Goal: Task Accomplishment & Management: Use online tool/utility

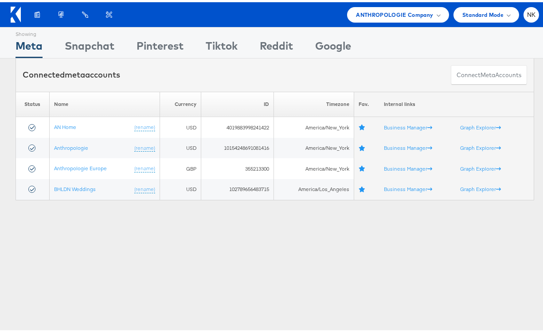
click at [107, 75] on div "Connected meta accounts" at bounding box center [72, 73] width 98 height 12
click at [373, 12] on span "ANTHROPOLOGIE Company" at bounding box center [394, 12] width 77 height 9
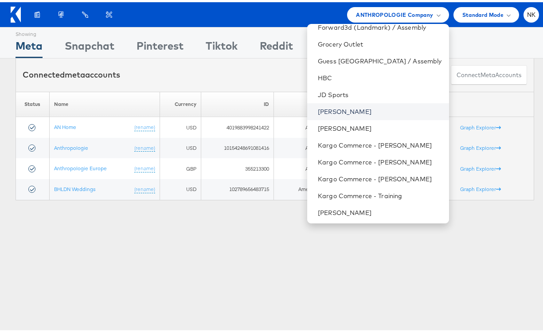
scroll to position [292, 0]
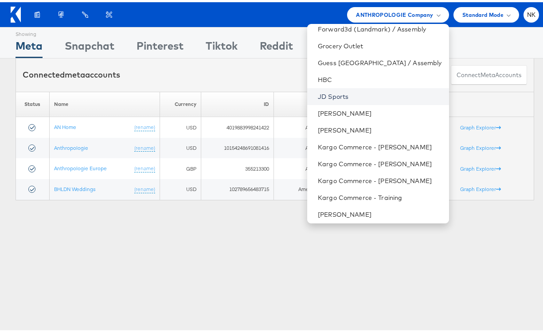
click at [351, 98] on link "JD Sports" at bounding box center [380, 94] width 124 height 9
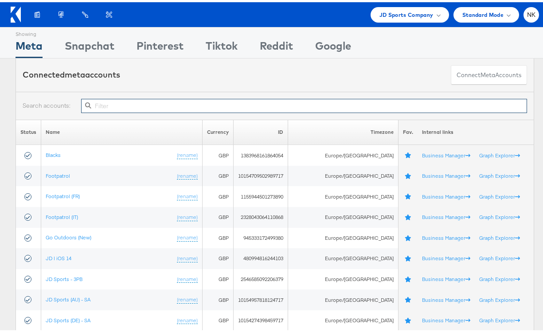
click at [146, 105] on input "text" at bounding box center [304, 104] width 446 height 14
paste input "10154264656484717"
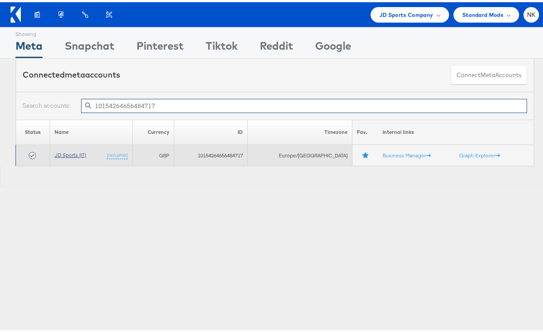
type input "10154264656484717"
click at [79, 152] on link "JD Sports (IT)" at bounding box center [70, 152] width 31 height 7
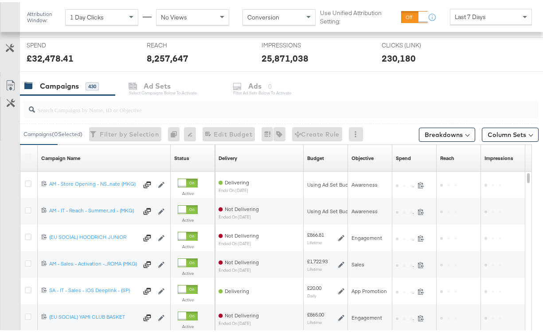
scroll to position [332, 0]
click at [94, 110] on input "search" at bounding box center [264, 103] width 459 height 17
paste input "6596075055661"
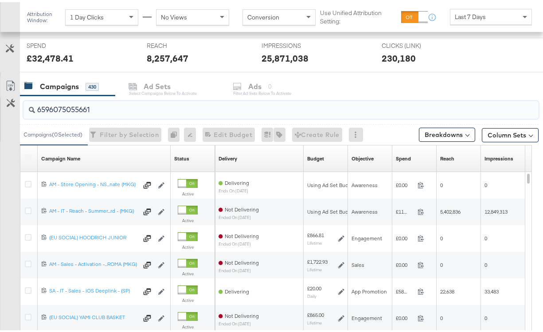
scroll to position [314, 0]
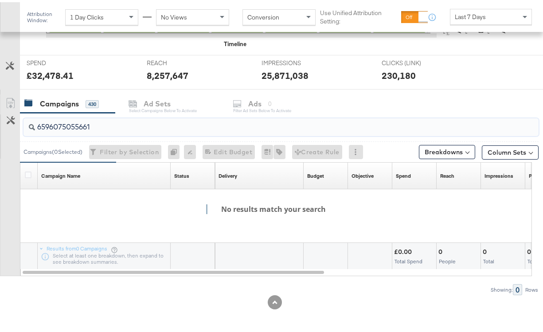
type input "6596075055661"
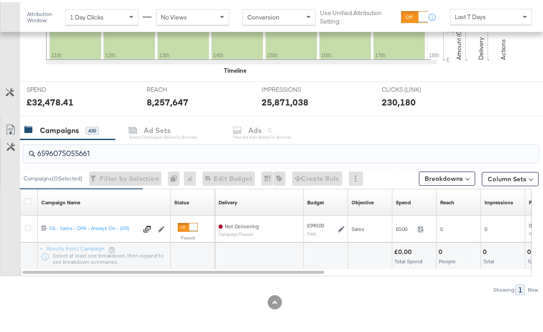
scroll to position [288, 0]
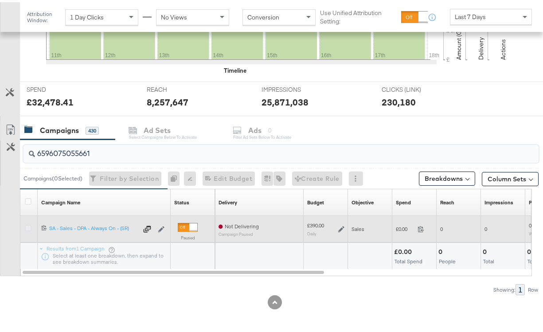
click at [30, 226] on icon at bounding box center [28, 226] width 7 height 7
click at [0, 0] on input "checkbox" at bounding box center [0, 0] width 0 height 0
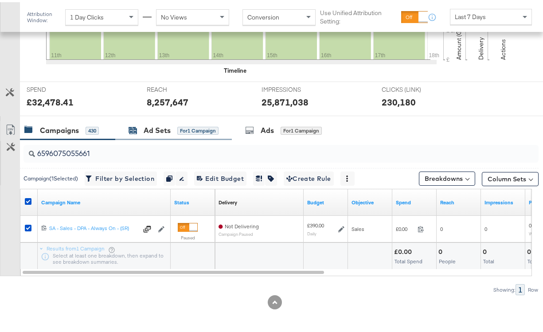
click at [160, 133] on div "Ad Sets" at bounding box center [157, 128] width 27 height 10
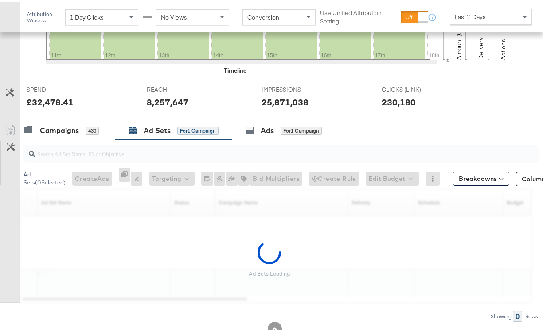
click at [147, 151] on input "search" at bounding box center [264, 147] width 459 height 17
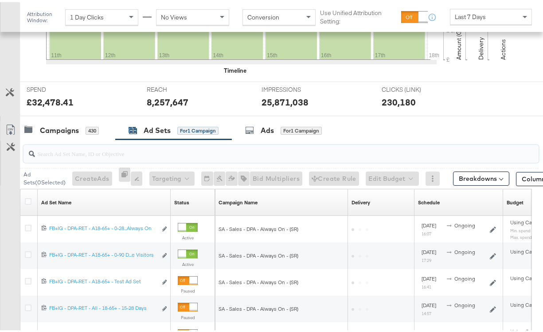
paste input "6596075058661"
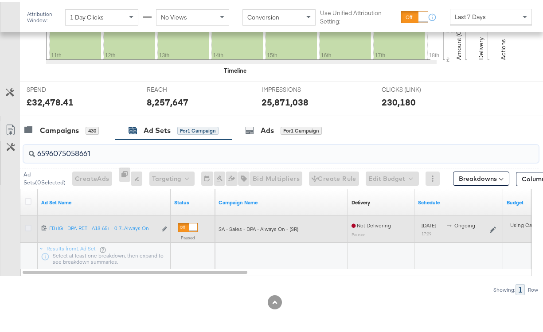
type input "6596075058661"
click at [27, 225] on icon at bounding box center [28, 226] width 7 height 7
click at [0, 0] on input "checkbox" at bounding box center [0, 0] width 0 height 0
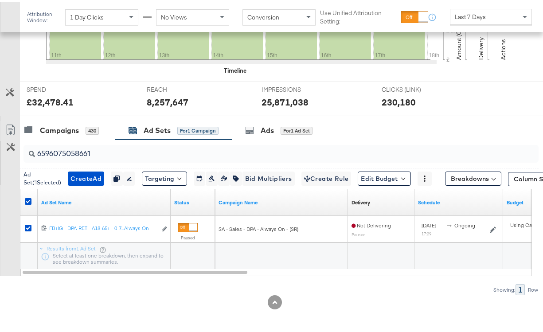
click at [260, 138] on div "6596075058661" at bounding box center [279, 151] width 519 height 28
click at [263, 133] on div "Ads" at bounding box center [267, 128] width 13 height 10
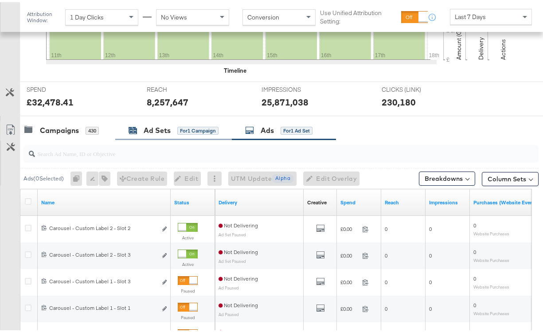
click at [167, 129] on div "Ad Sets" at bounding box center [157, 128] width 27 height 10
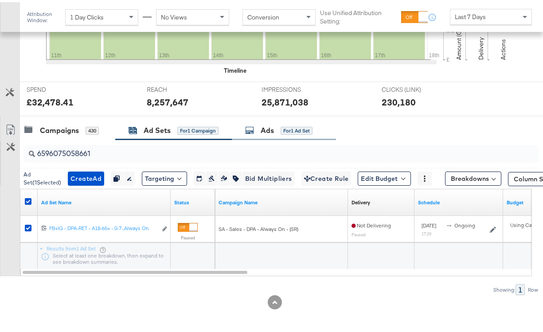
click at [264, 128] on div "Ads" at bounding box center [267, 128] width 13 height 10
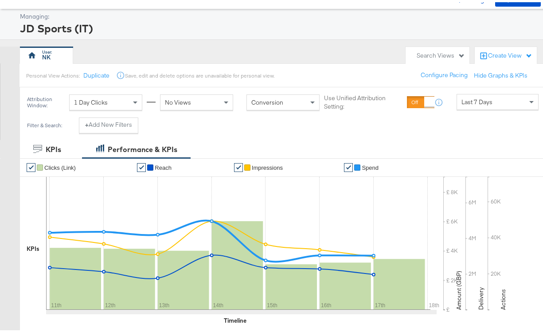
scroll to position [0, 0]
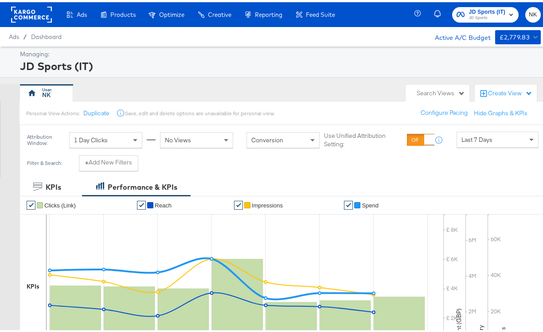
click at [10, 10] on div "Ads Products Optimize Creative Reporting Feed Suite" at bounding box center [171, 12] width 342 height 25
click at [16, 11] on rect at bounding box center [31, 12] width 41 height 16
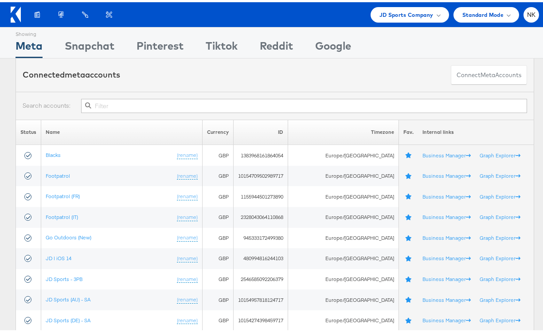
click at [19, 12] on icon at bounding box center [18, 12] width 5 height 16
click at [17, 17] on icon at bounding box center [16, 12] width 10 height 16
click at [18, 14] on icon at bounding box center [18, 12] width 5 height 16
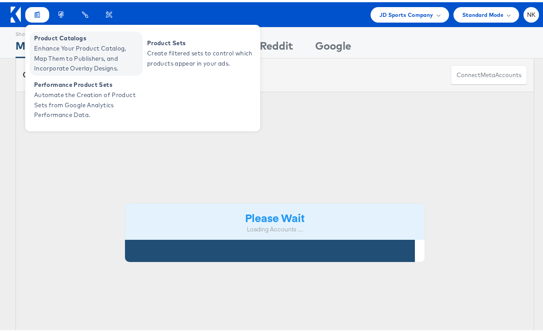
click at [51, 41] on span "Enhance Your Product Catalog, Map Them to Publishers, and Incorporate Overlay D…" at bounding box center [87, 56] width 106 height 30
